Goal: Task Accomplishment & Management: Complete application form

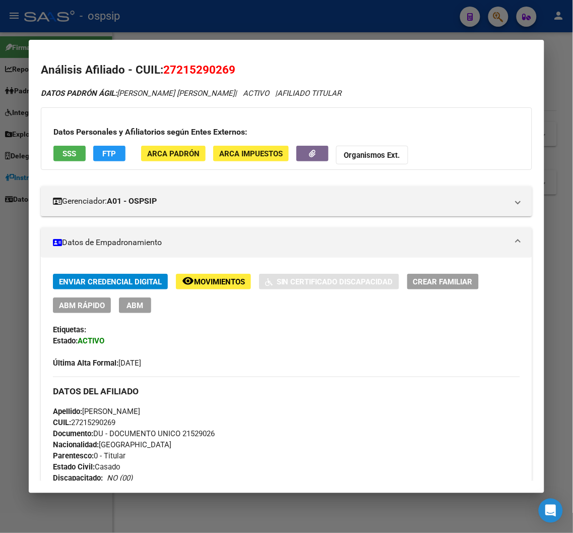
click at [495, 14] on div at bounding box center [286, 266] width 573 height 533
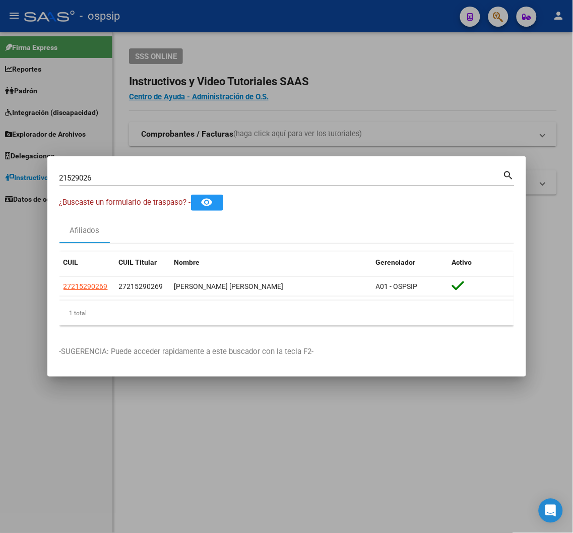
click at [102, 169] on div "21529026 Buscar (apellido, dni, [PERSON_NAME], [PERSON_NAME], cuit, obra social…" at bounding box center [287, 176] width 455 height 17
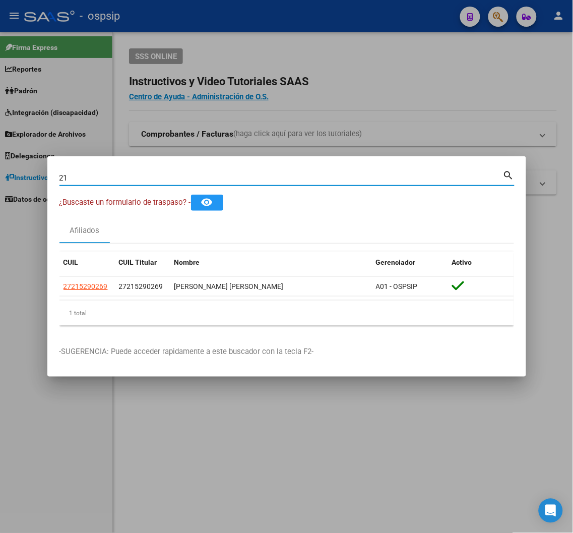
type input "2"
type input "18601546"
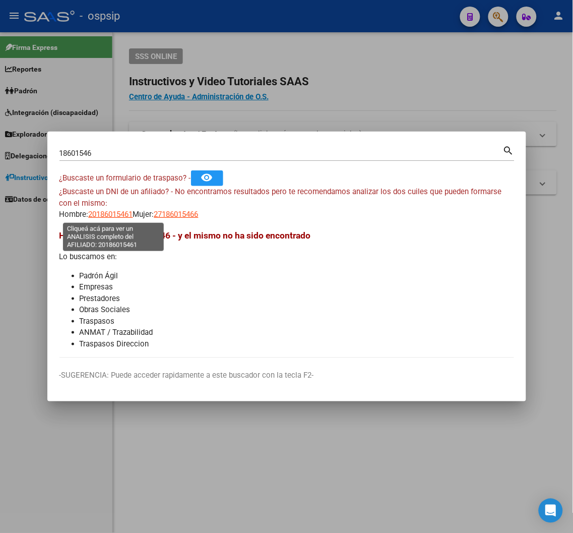
click at [118, 212] on span "20186015461" at bounding box center [111, 214] width 44 height 9
type textarea "20186015461"
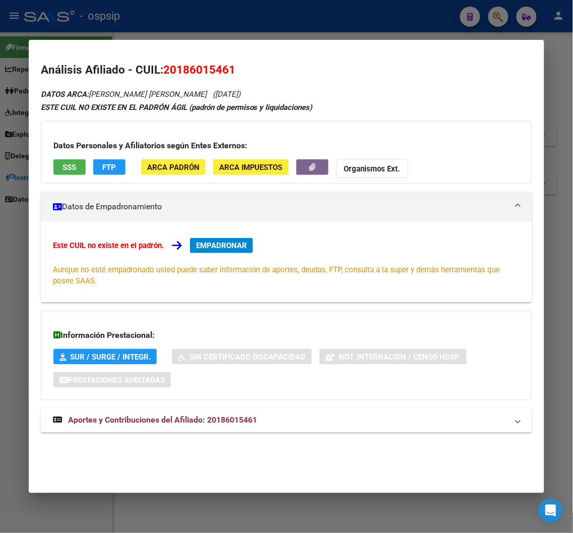
click at [154, 420] on span "Aportes y Contribuciones del Afiliado: 20186015461" at bounding box center [162, 421] width 189 height 10
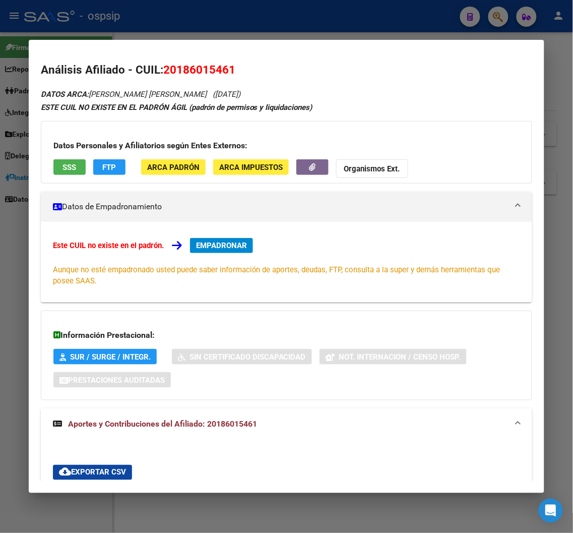
click at [227, 249] on span "EMPADRONAR" at bounding box center [221, 245] width 51 height 9
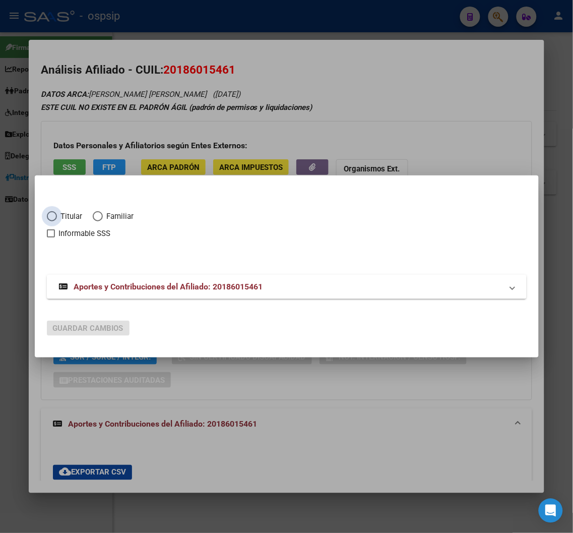
click at [47, 217] on span "Elija una opción" at bounding box center [52, 216] width 10 height 10
click at [47, 217] on input "Titular" at bounding box center [52, 216] width 10 height 10
radio input "true"
checkbox input "true"
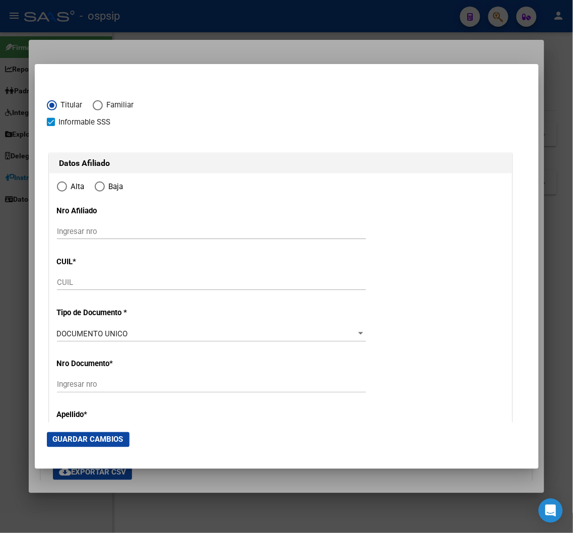
type input "20-18601546-1"
type input "18601546"
type input "[PERSON_NAME] [PERSON_NAME]"
type input "[DATE]"
type input "ROSARIO"
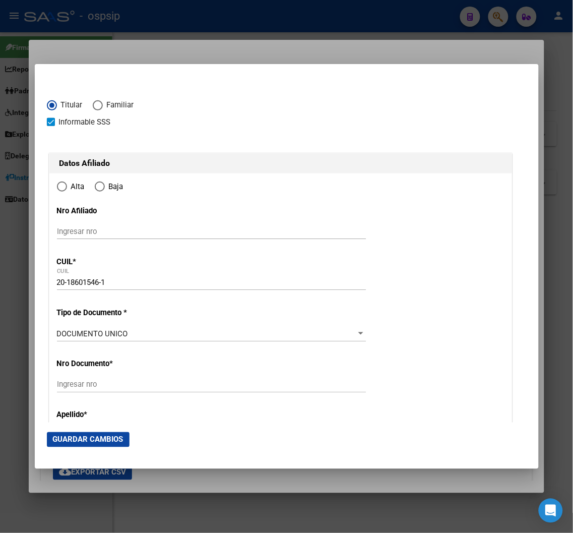
type input "2000"
type input "MUNIAGURRIA"
type input "565"
radio input "true"
click at [57, 334] on input "Ingresar fecha" at bounding box center [211, 336] width 309 height 16
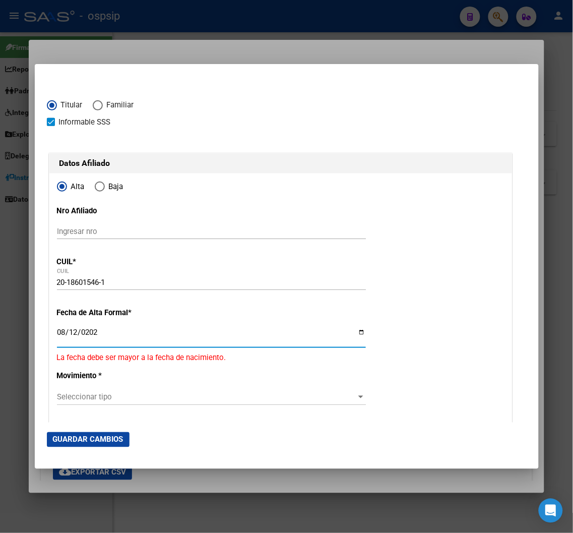
type input "[DATE]"
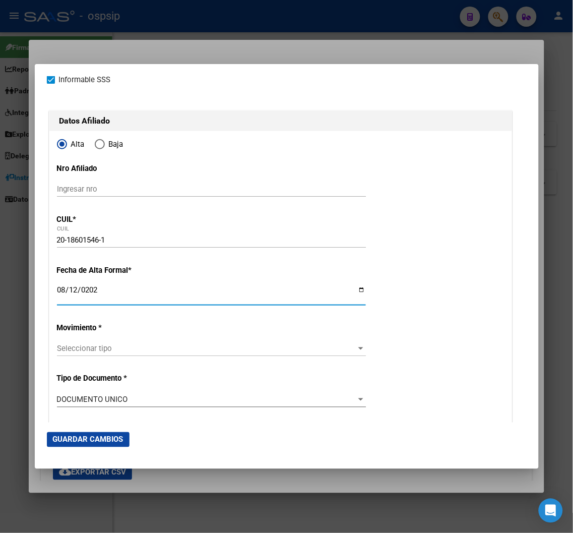
scroll to position [112, 0]
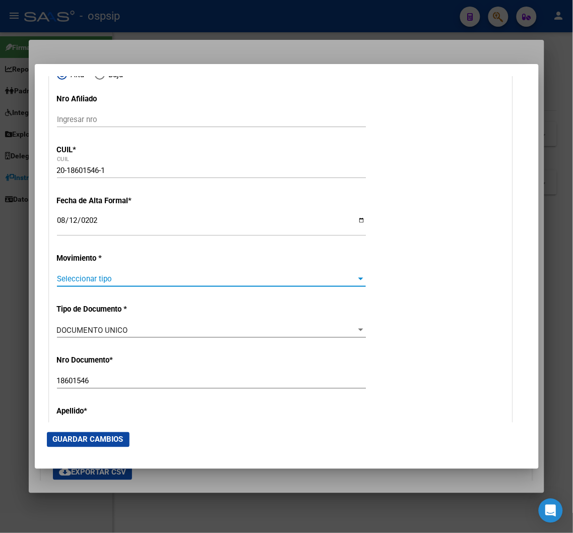
click at [129, 283] on span "Seleccionar tipo" at bounding box center [207, 278] width 300 height 9
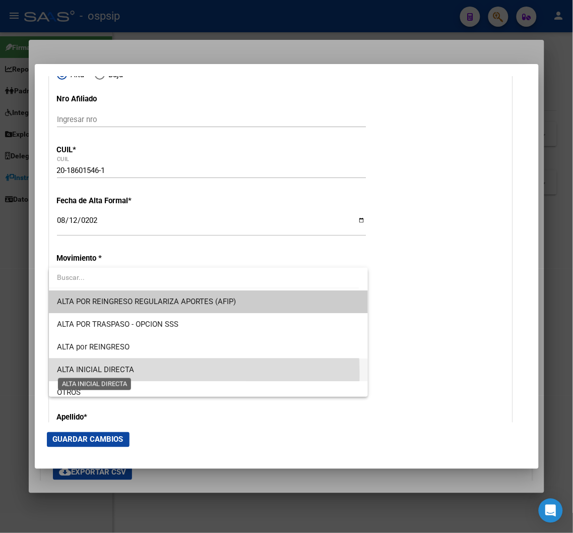
click at [111, 373] on span "ALTA INICIAL DIRECTA" at bounding box center [95, 369] width 77 height 9
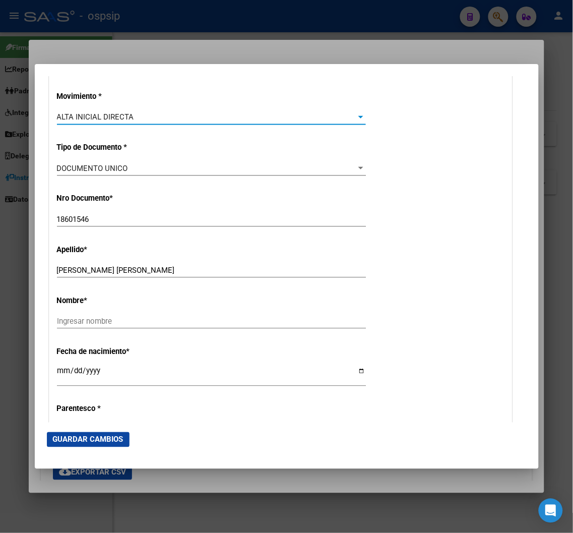
scroll to position [280, 0]
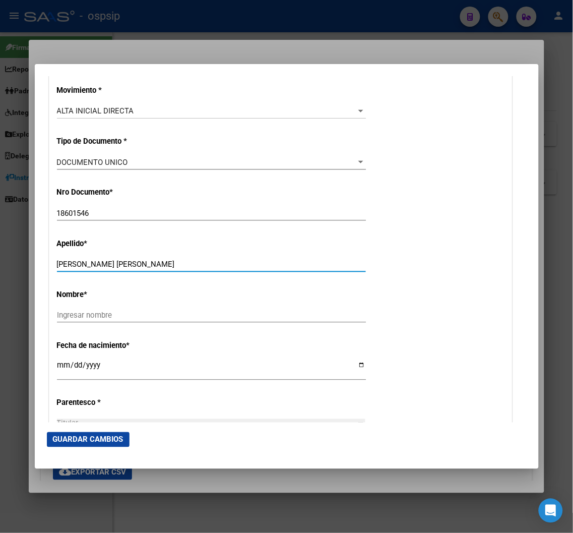
drag, startPoint x: 89, startPoint y: 263, endPoint x: 233, endPoint y: 280, distance: 144.8
click at [233, 280] on div "[PERSON_NAME] [PERSON_NAME] Ingresar apellido" at bounding box center [211, 269] width 309 height 25
paste input "[PERSON_NAME]"
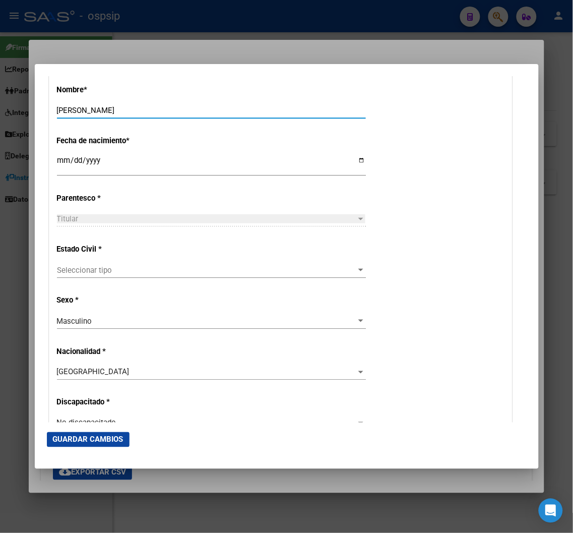
scroll to position [504, 0]
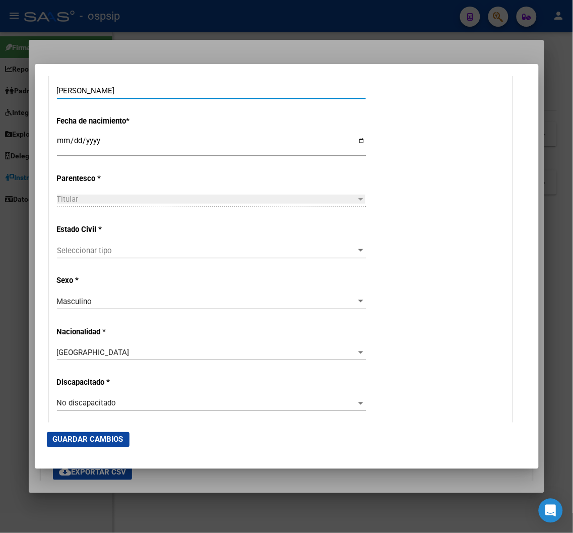
type input "[PERSON_NAME]"
click at [340, 259] on div "Seleccionar tipo Seleccionar tipo" at bounding box center [211, 255] width 309 height 25
click at [357, 250] on div at bounding box center [361, 251] width 9 height 8
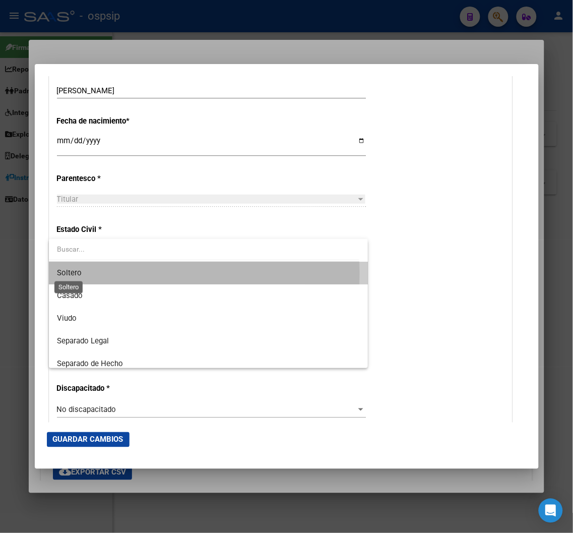
click at [76, 273] on span "Soltero" at bounding box center [69, 272] width 25 height 9
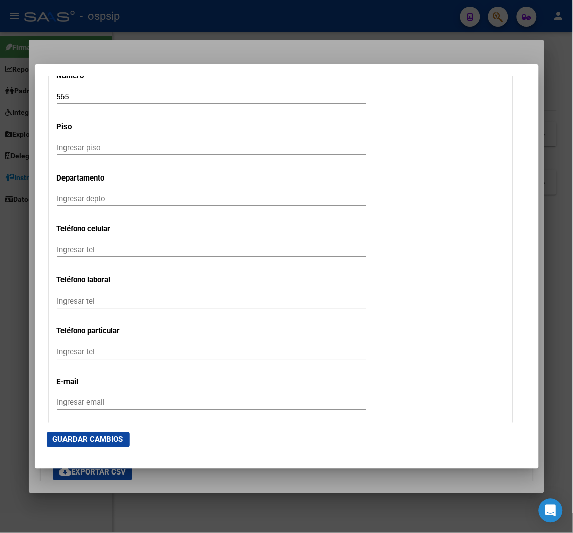
scroll to position [1177, 0]
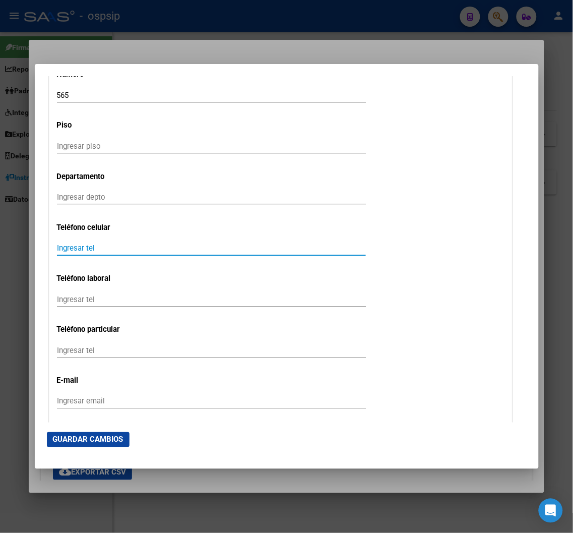
paste input "[PERSON_NAME][EMAIL_ADDRESS][DOMAIN_NAME]"
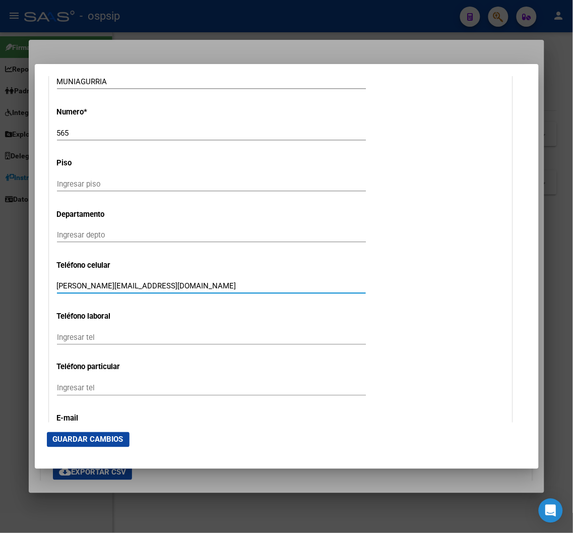
scroll to position [1121, 0]
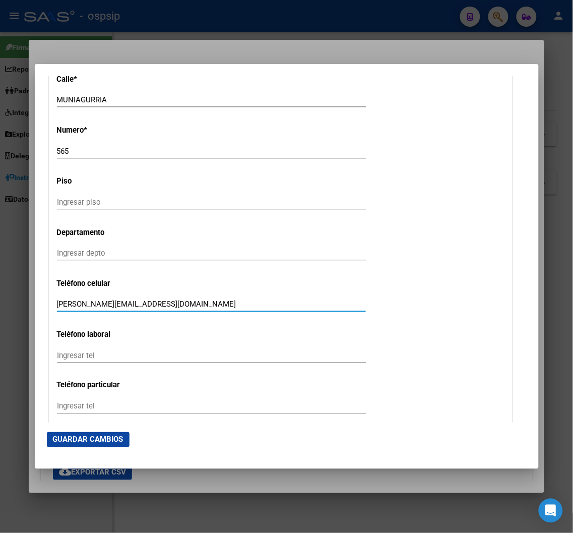
type input "[PERSON_NAME][EMAIL_ADDRESS][DOMAIN_NAME]"
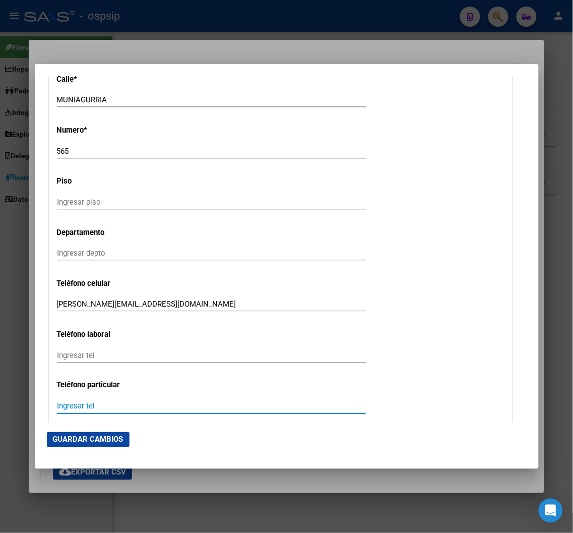
paste input "3416493893"
type input "3416493893"
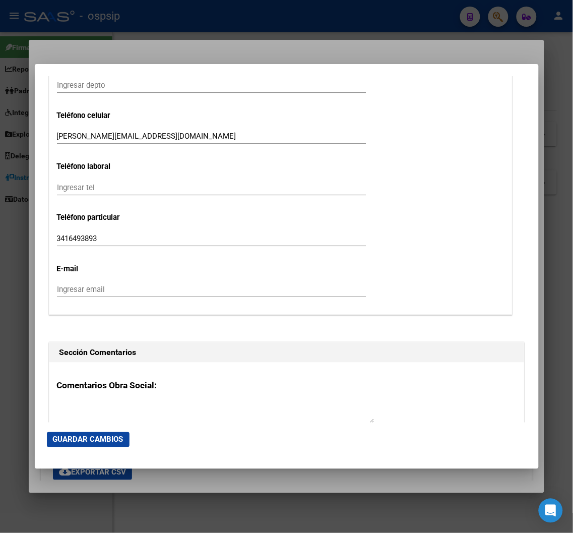
scroll to position [1233, 0]
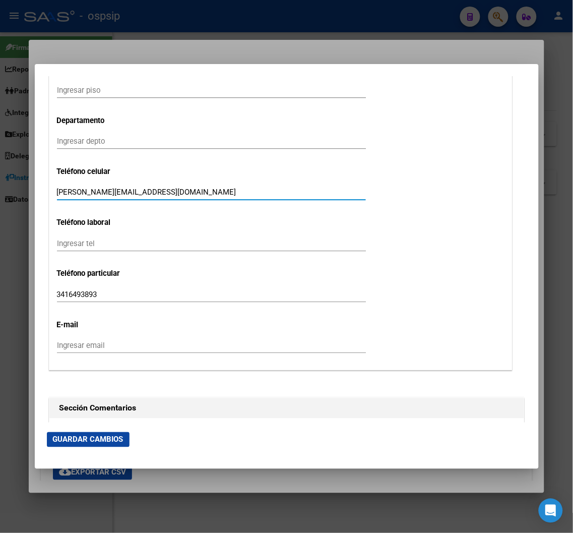
drag, startPoint x: 163, startPoint y: 193, endPoint x: 38, endPoint y: 203, distance: 125.0
click at [38, 203] on mat-dialog-content "Titular Familiar Informable SSS Datos Afiliado Alta Baja Nro Afiliado Ingresar …" at bounding box center [287, 249] width 504 height 347
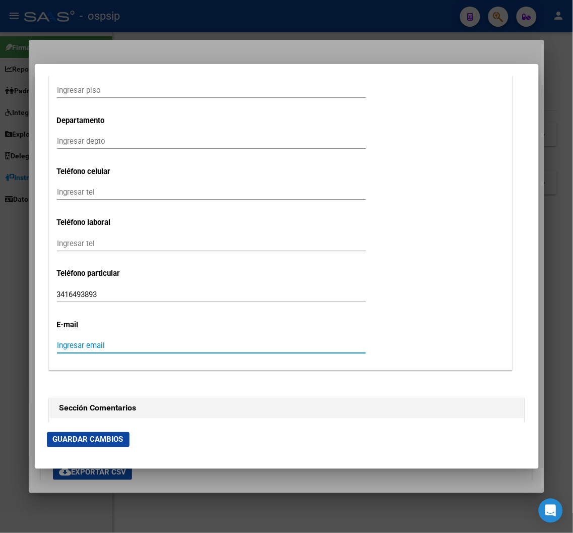
paste input "[PERSON_NAME][EMAIL_ADDRESS][DOMAIN_NAME]"
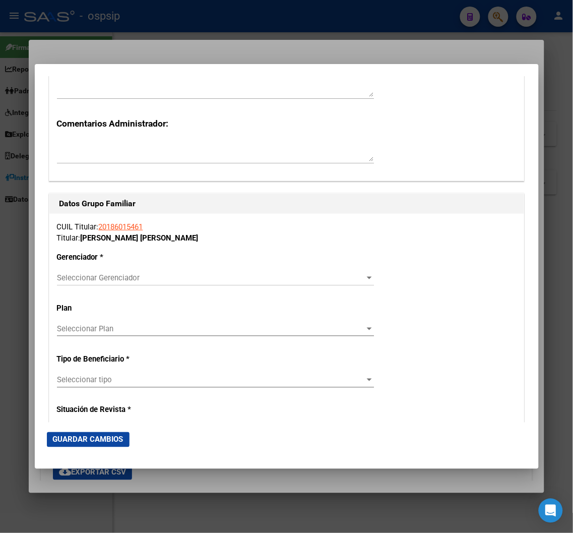
scroll to position [1625, 0]
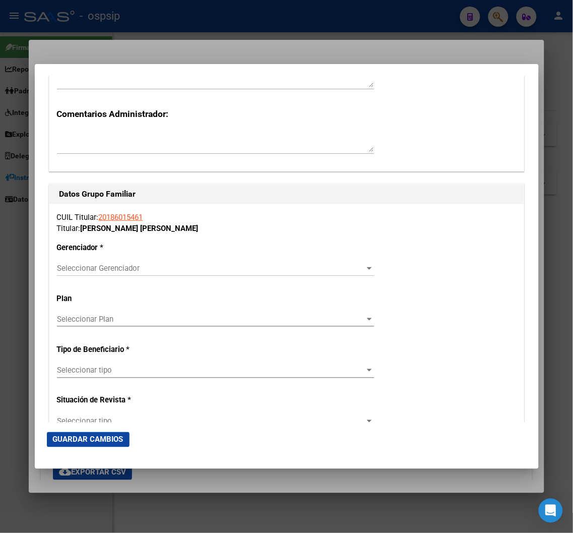
type input "[PERSON_NAME][EMAIL_ADDRESS][DOMAIN_NAME]"
click at [345, 270] on span "Seleccionar Gerenciador" at bounding box center [211, 268] width 308 height 9
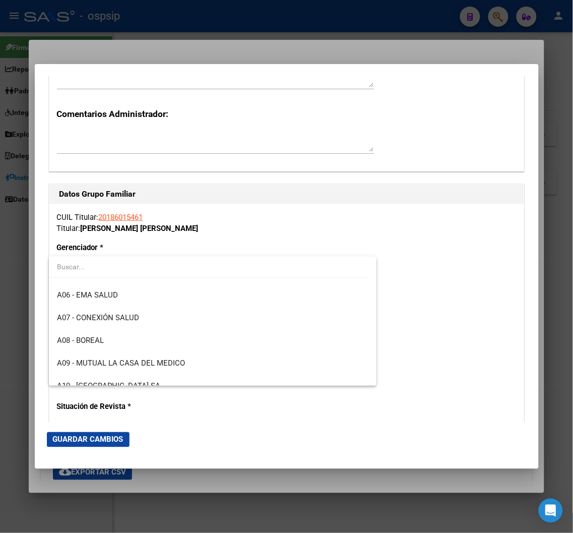
scroll to position [112, 0]
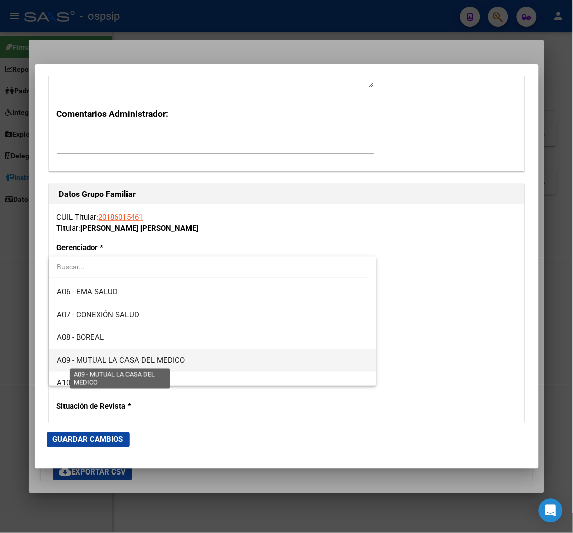
click at [169, 361] on span "A09 - MUTUAL LA CASA DEL MEDICO" at bounding box center [121, 360] width 128 height 9
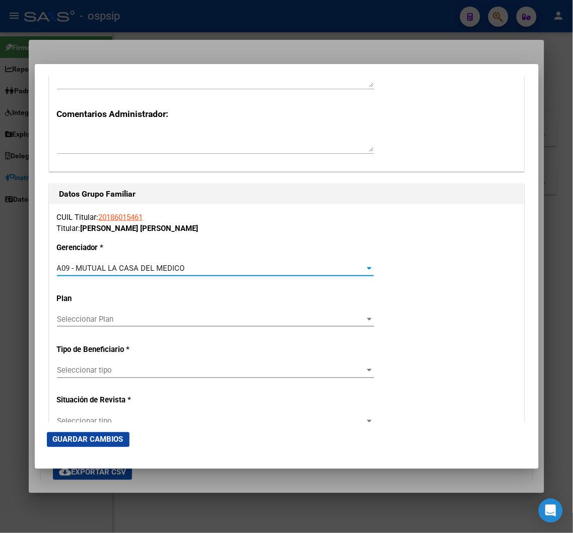
click at [365, 374] on div at bounding box center [369, 371] width 9 height 8
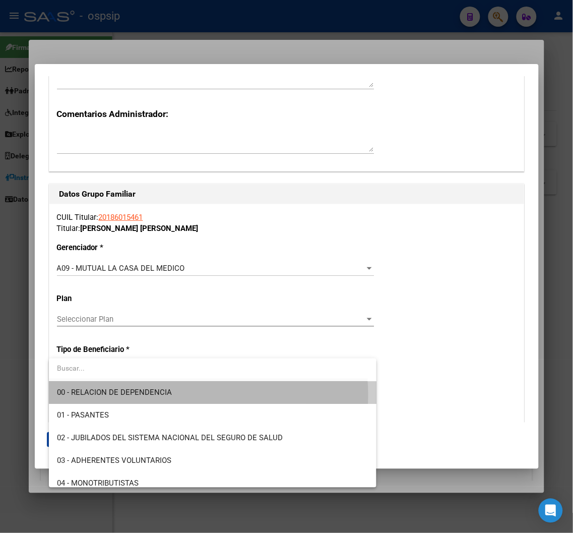
click at [178, 395] on span "00 - RELACION DE DEPENDENCIA" at bounding box center [213, 392] width 312 height 23
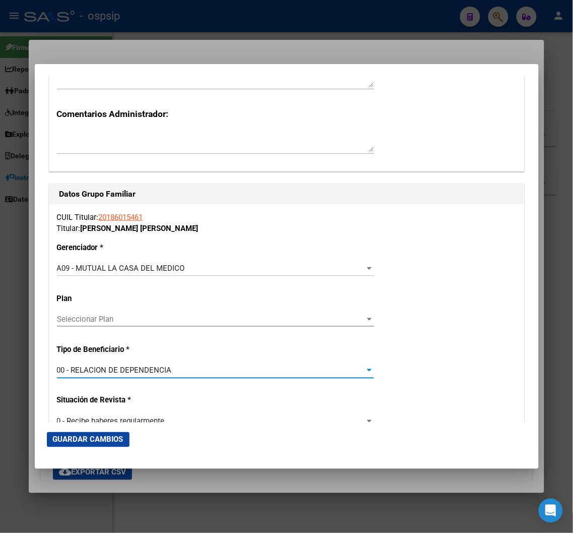
type input "30-71042722-0"
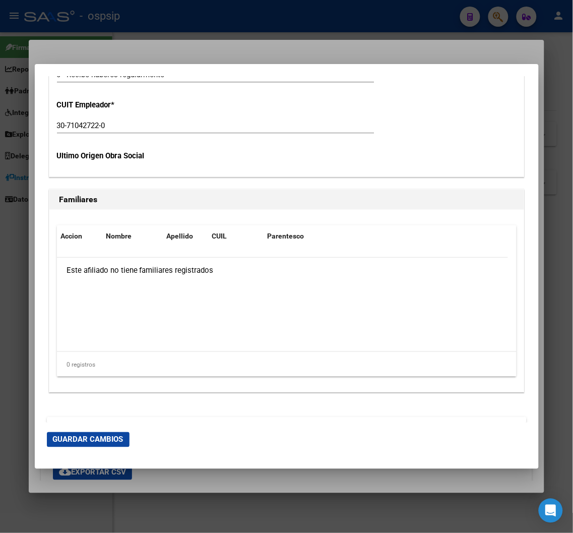
scroll to position [2003, 0]
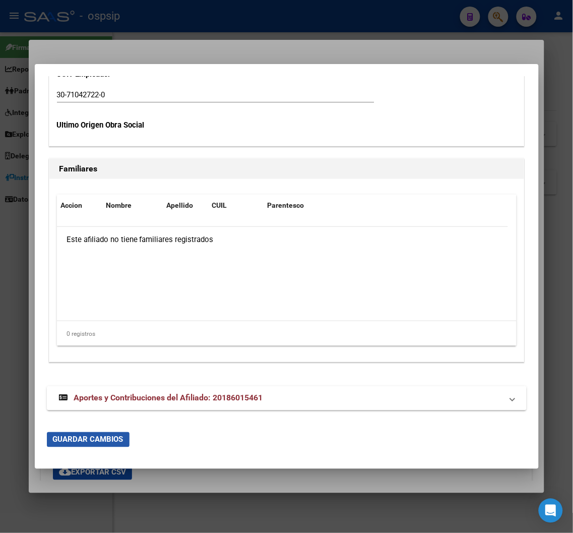
click at [95, 438] on span "Guardar Cambios" at bounding box center [88, 439] width 71 height 9
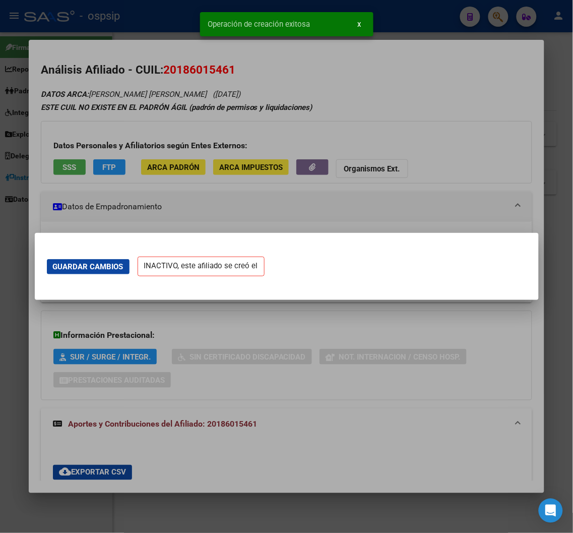
scroll to position [0, 0]
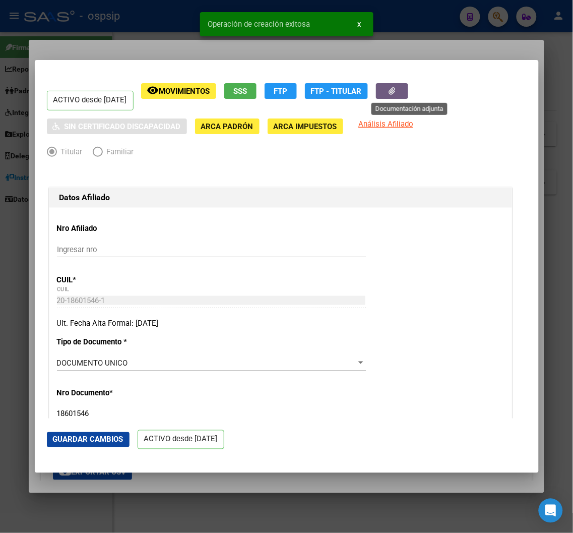
click at [395, 93] on icon "button" at bounding box center [392, 91] width 7 height 8
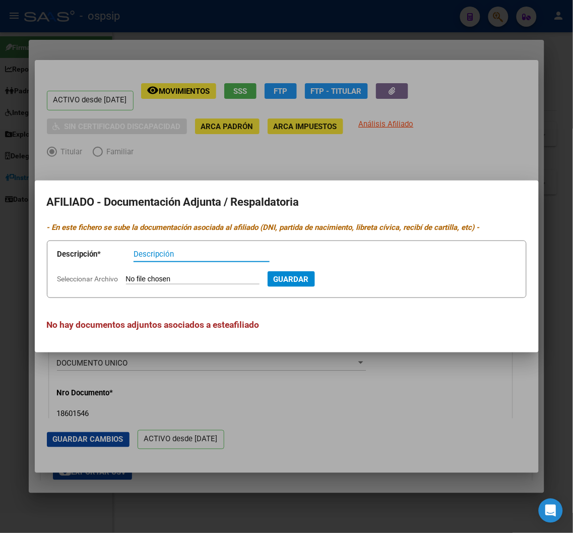
click at [163, 273] on form "Descripción * Descripción Seleccionar Archivo Guardar" at bounding box center [287, 269] width 480 height 57
click at [172, 277] on input "Seleccionar Archivo" at bounding box center [193, 280] width 134 height 10
type input "C:\fakepath\f0f75189e4ec7d57d0a580b607abe8e783621a5b61f1352410f9053bd82131d9.jp…"
click at [155, 250] on input "Descripción" at bounding box center [202, 254] width 136 height 9
type input "d"
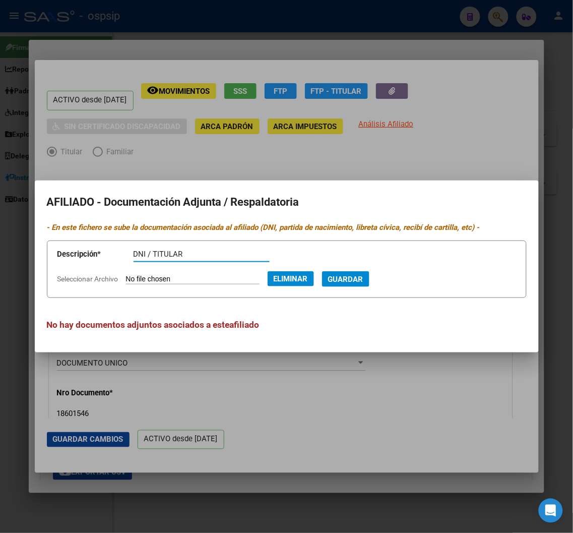
type input "DNI / TITULAR"
click at [355, 277] on span "Guardar" at bounding box center [345, 279] width 35 height 9
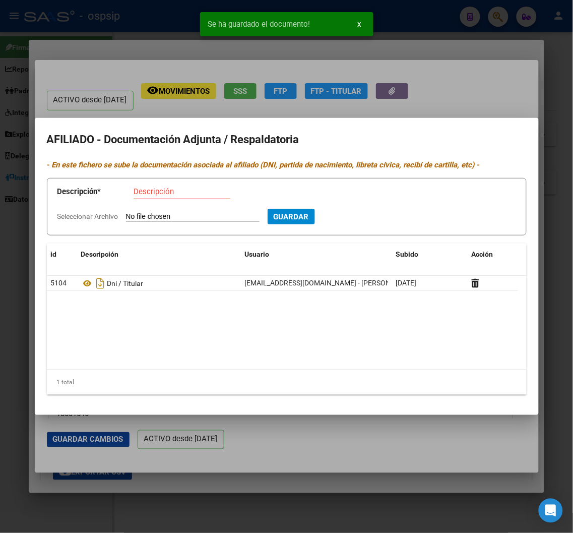
click at [406, 93] on div at bounding box center [286, 266] width 573 height 533
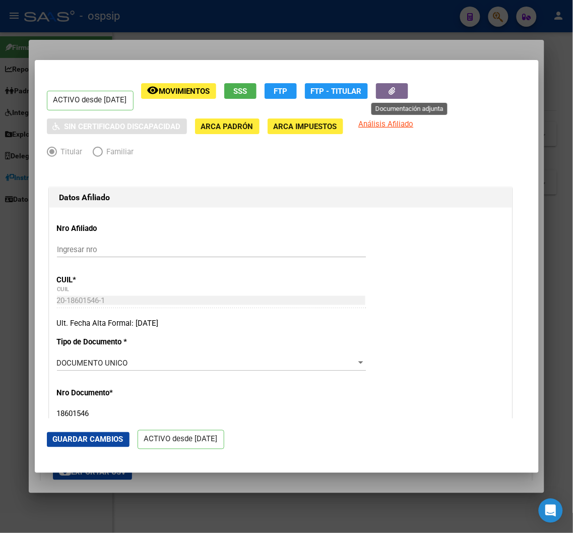
click at [409, 92] on button "button" at bounding box center [392, 91] width 32 height 16
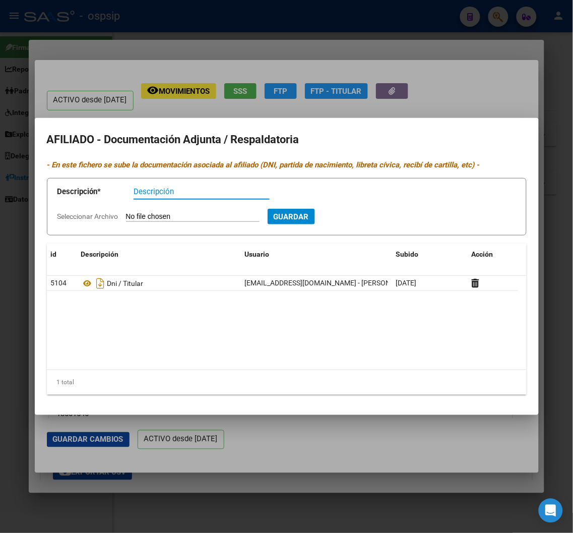
click at [158, 214] on input "Seleccionar Archivo" at bounding box center [193, 217] width 134 height 10
type input "C:\fakepath\aa39916f5a32af61f22563002bc9fc289dbcc718248bf7073ae04c27ad72c234.jp…"
click at [155, 193] on input "Descripción" at bounding box center [202, 191] width 136 height 9
type input "RECIBO DE HABERES"
click at [358, 217] on span "Guardar" at bounding box center [345, 216] width 35 height 9
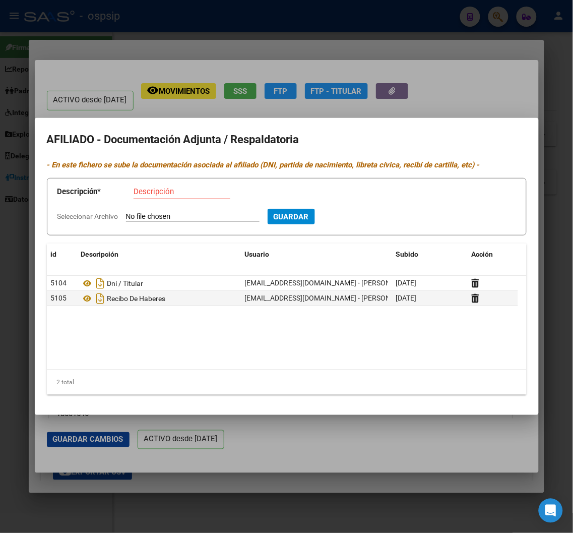
click at [467, 89] on div at bounding box center [286, 266] width 573 height 533
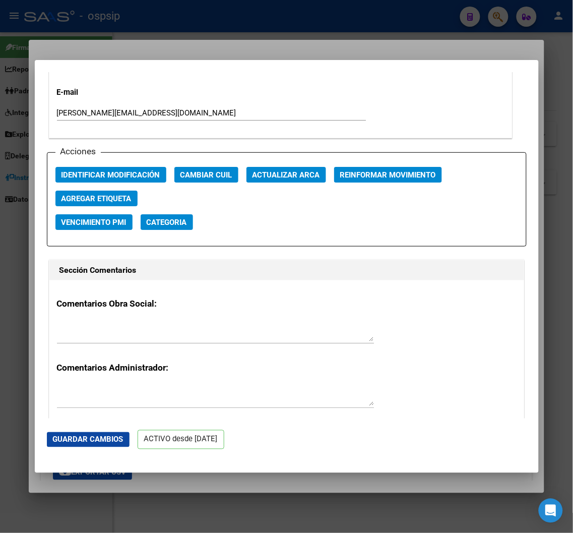
scroll to position [1345, 0]
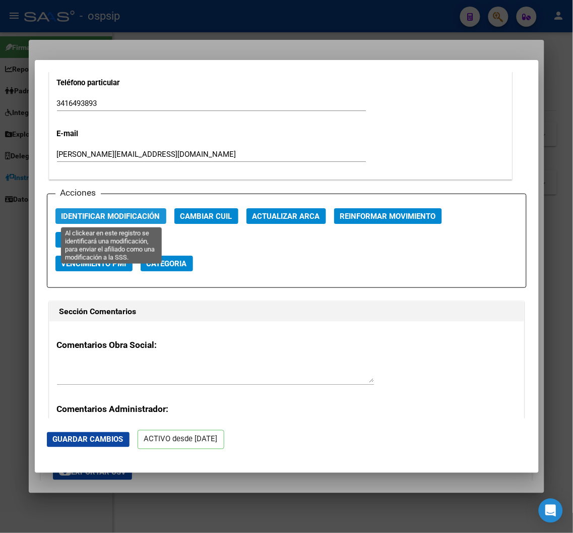
click at [104, 215] on span "Identificar Modificación" at bounding box center [111, 216] width 99 height 9
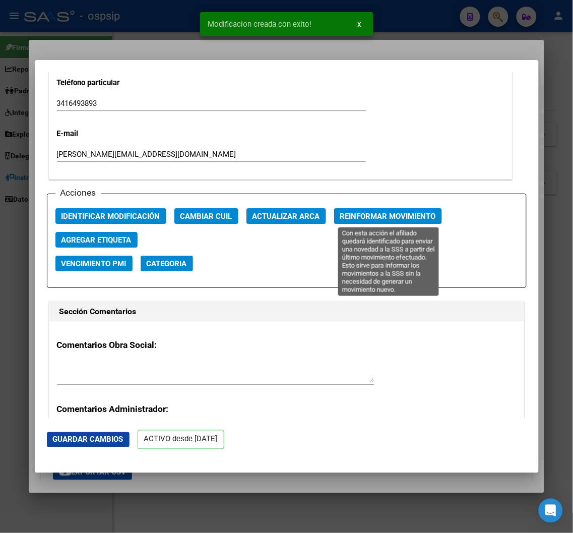
click at [399, 221] on button "Reinformar Movimiento" at bounding box center [388, 216] width 108 height 16
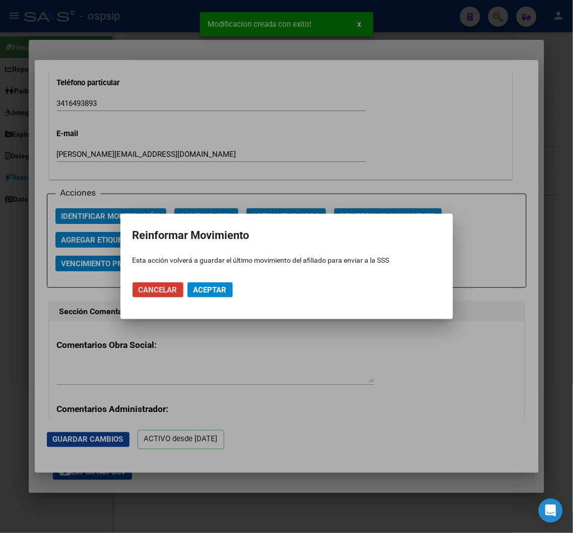
click at [202, 290] on span "Aceptar" at bounding box center [210, 289] width 33 height 9
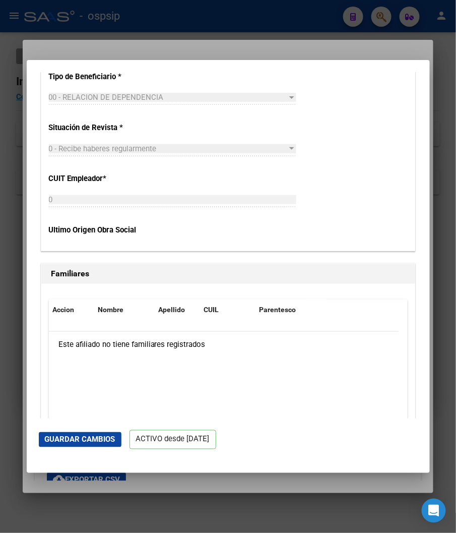
scroll to position [2069, 0]
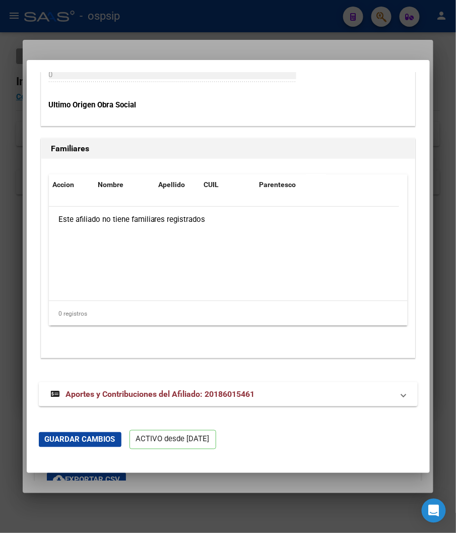
click at [147, 395] on span "Aportes y Contribuciones del Afiliado: 20186015461" at bounding box center [160, 394] width 189 height 10
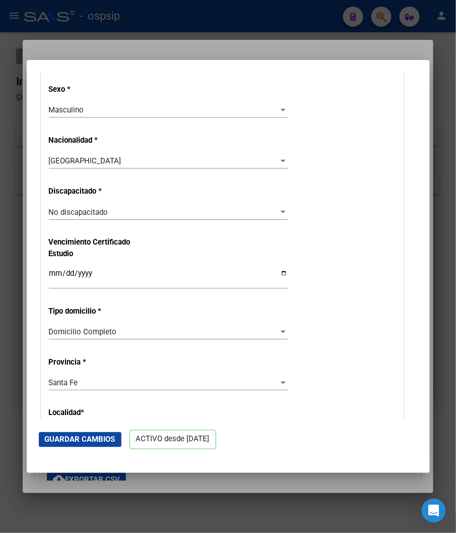
scroll to position [449, 0]
